Goal: Task Accomplishment & Management: Use online tool/utility

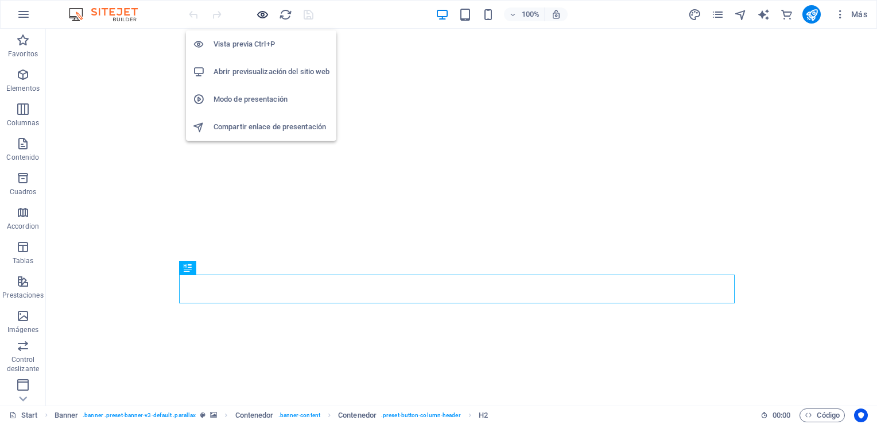
click at [260, 14] on icon "button" at bounding box center [262, 14] width 13 height 13
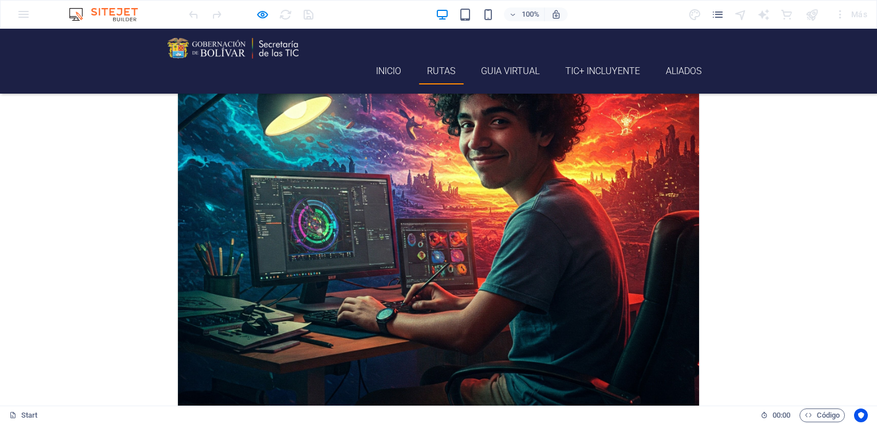
scroll to position [1321, 0]
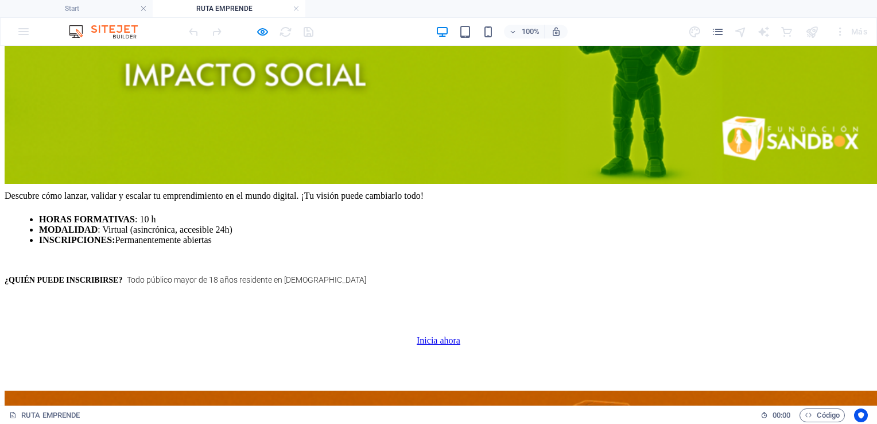
scroll to position [804, 0]
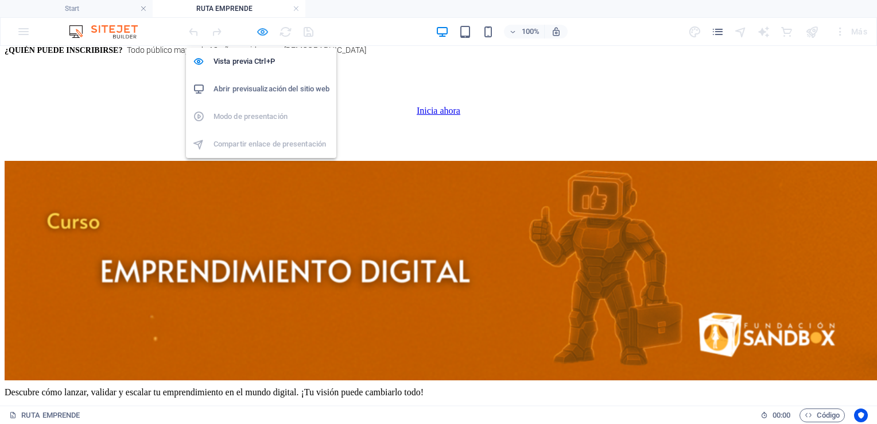
click at [264, 35] on icon "button" at bounding box center [262, 31] width 13 height 13
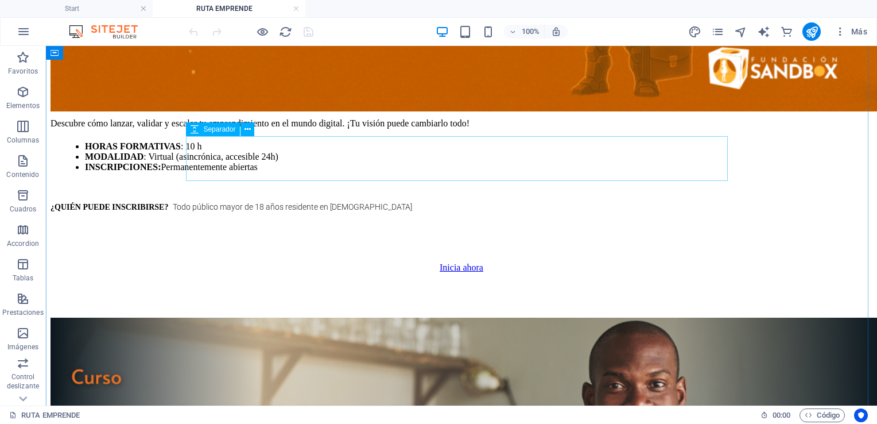
scroll to position [1091, 0]
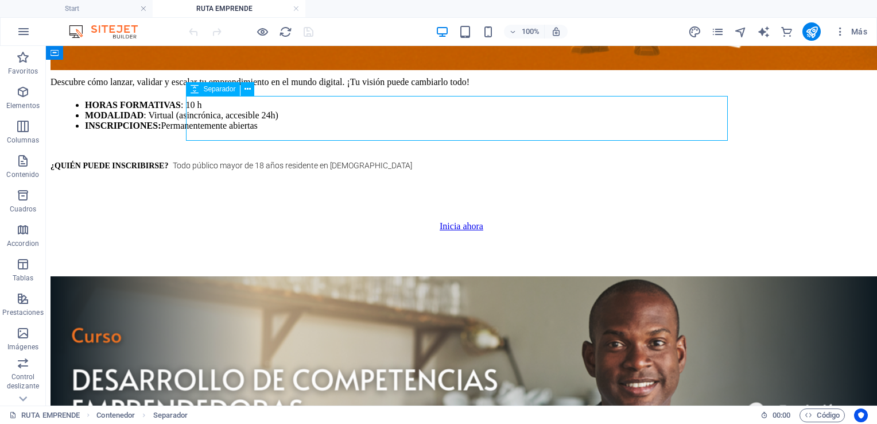
select select "px"
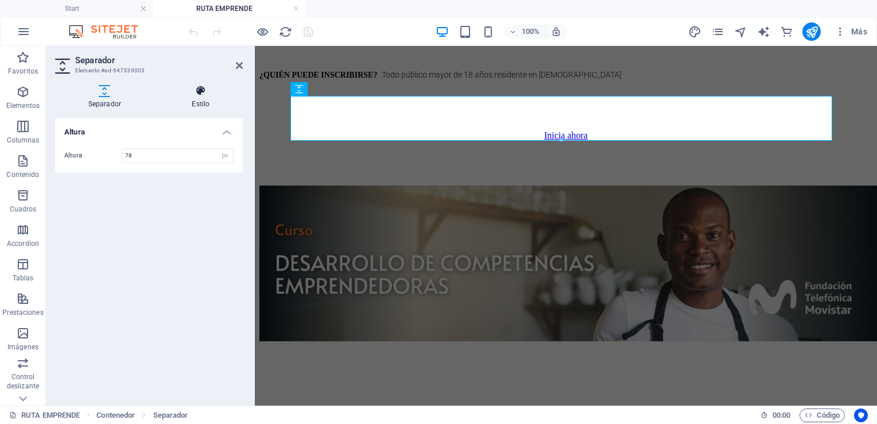
click at [207, 91] on icon at bounding box center [201, 90] width 84 height 11
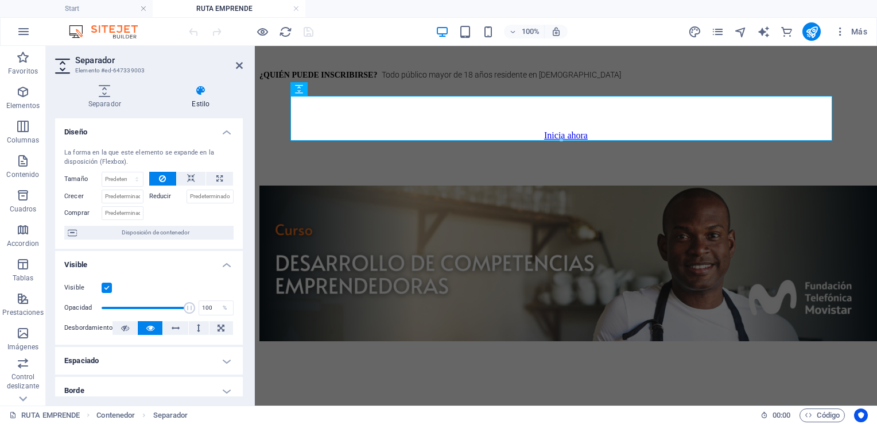
click at [110, 287] on label at bounding box center [107, 288] width 10 height 10
click at [0, 0] on input "Visible" at bounding box center [0, 0] width 0 height 0
click at [238, 68] on icon at bounding box center [239, 65] width 7 height 9
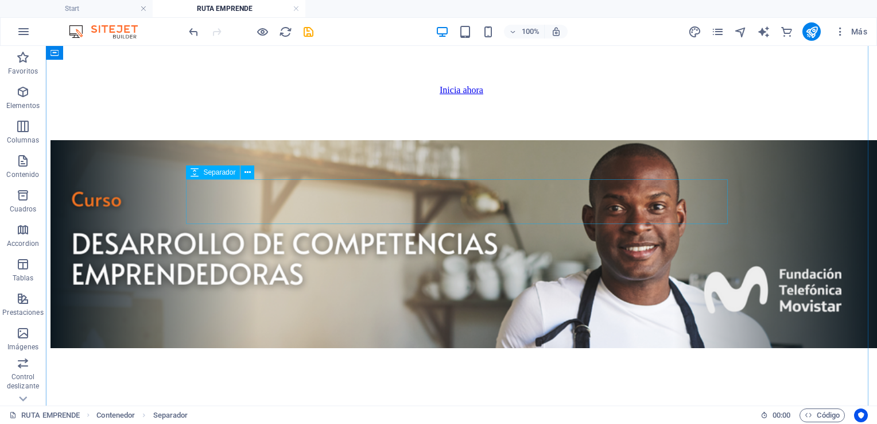
scroll to position [1263, 0]
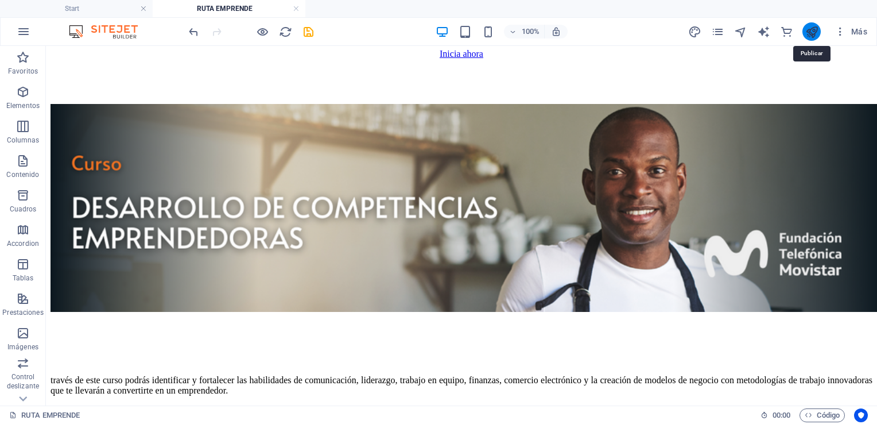
click at [811, 32] on icon "publish" at bounding box center [812, 31] width 13 height 13
